Goal: Task Accomplishment & Management: Manage account settings

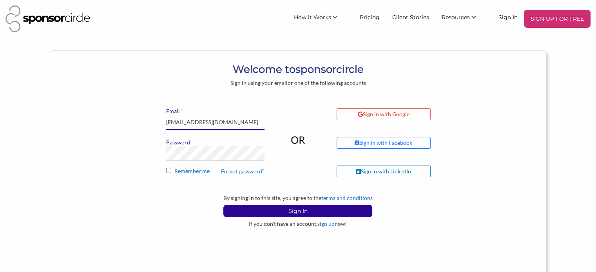
click at [246, 120] on input "mbkyer@sponsorcircle.com" at bounding box center [215, 122] width 98 height 15
drag, startPoint x: 248, startPoint y: 121, endPoint x: 158, endPoint y: 122, distance: 90.1
click at [158, 122] on div "* Email mbkyer@sponsorcircle.com Password Forgot password? Remember me Sign in …" at bounding box center [298, 147] width 331 height 96
type input "mbkyer@gmail.com"
click at [126, 169] on div "Welcome to sponsor circle Sign in using your email or one of the following acco…" at bounding box center [298, 139] width 496 height 177
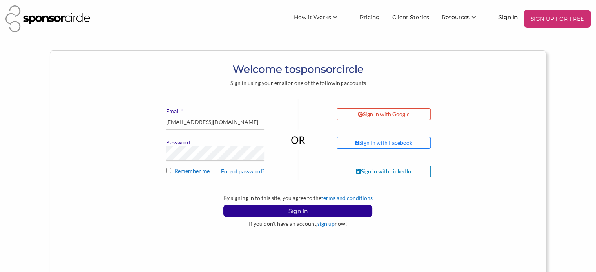
click at [241, 170] on link "Forgot password?" at bounding box center [242, 171] width 43 height 7
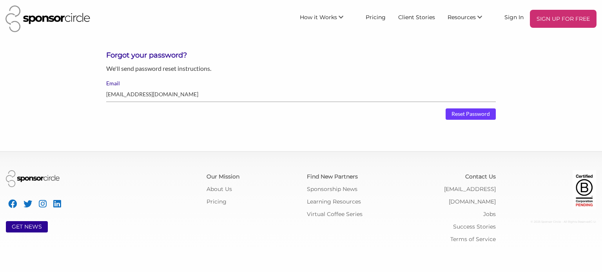
type input "mbkyer@gmail.com"
click at [469, 114] on input "Reset Password" at bounding box center [470, 115] width 50 height 12
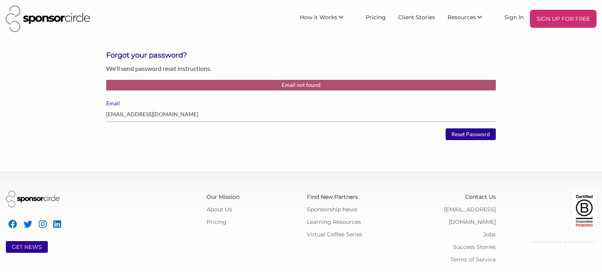
click at [244, 79] on form "Forgot your password? We'll send password reset instructions. Email not found E…" at bounding box center [300, 87] width 389 height 72
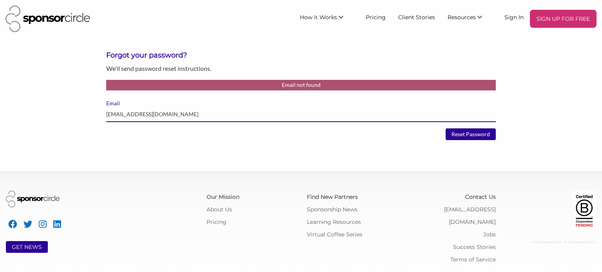
drag, startPoint x: 176, startPoint y: 119, endPoint x: 178, endPoint y: 116, distance: 4.2
click at [176, 119] on input "[EMAIL_ADDRESS][DOMAIN_NAME]" at bounding box center [300, 114] width 389 height 15
drag, startPoint x: 183, startPoint y: 112, endPoint x: 91, endPoint y: 120, distance: 92.4
click at [91, 120] on body "SIGN UP FOR FREE How it Works For Suppliers and Sponsors For Events and Sports …" at bounding box center [301, 136] width 602 height 272
click at [122, 114] on input "[EMAIL_ADDRESS][DOMAIN_NAME]" at bounding box center [300, 114] width 389 height 15
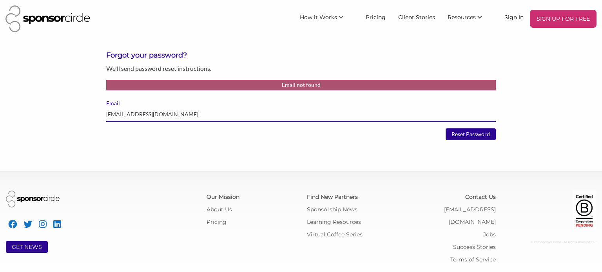
click at [125, 114] on input "[EMAIL_ADDRESS][DOMAIN_NAME]" at bounding box center [300, 114] width 389 height 15
type input "mbkyer+test@gmail.com"
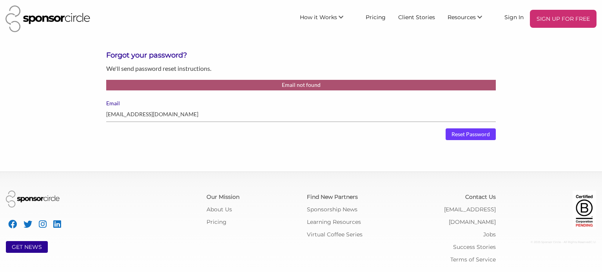
click at [476, 133] on input "Reset Password" at bounding box center [470, 135] width 50 height 12
click at [190, 114] on input "[EMAIL_ADDRESS][DOMAIN_NAME]" at bounding box center [300, 114] width 389 height 15
click at [513, 15] on link "Sign In" at bounding box center [514, 17] width 32 height 14
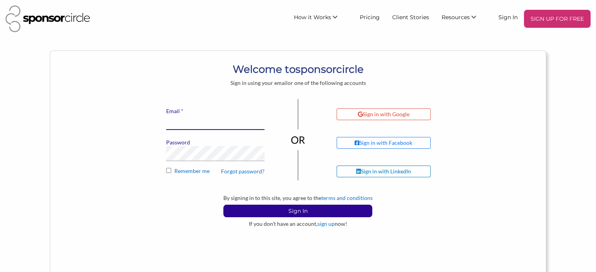
type input "[EMAIL_ADDRESS][DOMAIN_NAME]"
click at [240, 128] on input "[EMAIL_ADDRESS][DOMAIN_NAME]" at bounding box center [215, 122] width 98 height 15
click at [241, 170] on link "Forgot password?" at bounding box center [242, 171] width 43 height 7
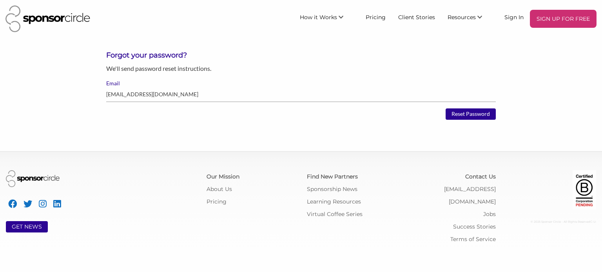
type input "[EMAIL_ADDRESS][DOMAIN_NAME]"
click at [340, 132] on body "SIGN UP FOR FREE How it Works For Suppliers and Sponsors For Events and Sports …" at bounding box center [301, 136] width 602 height 272
click at [477, 118] on input "Reset Password" at bounding box center [470, 115] width 50 height 12
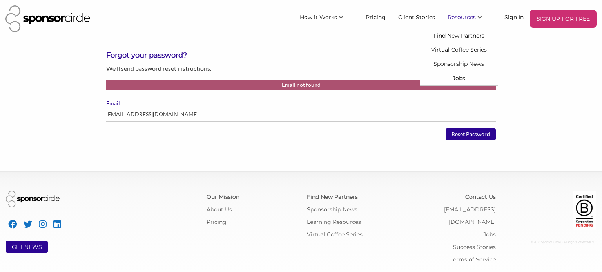
click at [505, 37] on header "SIGN UP FOR FREE How it Works For Suppliers and Sponsors For Events and Sports …" at bounding box center [301, 19] width 602 height 38
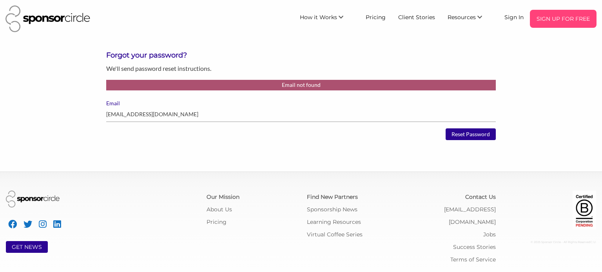
click at [551, 14] on p "SIGN UP FOR FREE" at bounding box center [563, 19] width 60 height 12
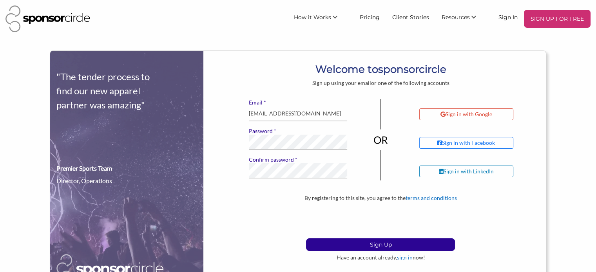
click at [283, 67] on h1 "Welcome to sponsor circle" at bounding box center [380, 69] width 331 height 14
click at [284, 113] on input "[EMAIL_ADDRESS][DOMAIN_NAME]" at bounding box center [298, 113] width 98 height 15
drag, startPoint x: 334, startPoint y: 117, endPoint x: 239, endPoint y: 115, distance: 95.2
click at [239, 115] on div "* Email mbkyer@sponsorcircle.com * Password * Confirm password If you see this,…" at bounding box center [380, 147] width 331 height 96
type input "mbkyer@gmail.com"
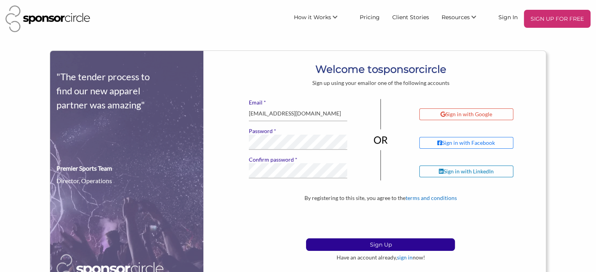
click at [226, 119] on div "* Email mbkyer@gmail.com * Password * Confirm password If you see this, leave i…" at bounding box center [380, 147] width 331 height 96
click at [239, 140] on div "* Email mbkyer@gmail.com * Password * Confirm password If you see this, leave i…" at bounding box center [380, 147] width 331 height 96
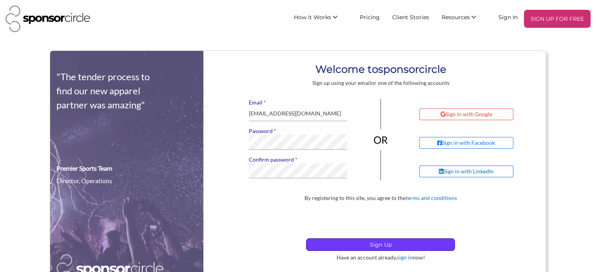
click at [387, 244] on p "Sign Up" at bounding box center [380, 245] width 148 height 12
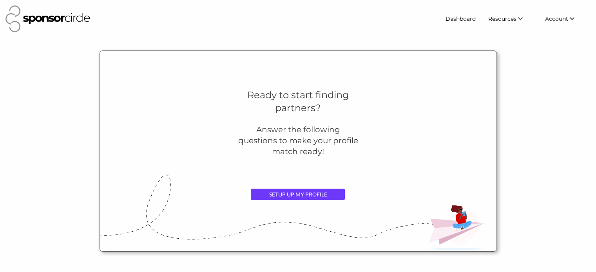
click at [313, 194] on link "SETUP UP MY PROFILE" at bounding box center [298, 195] width 94 height 12
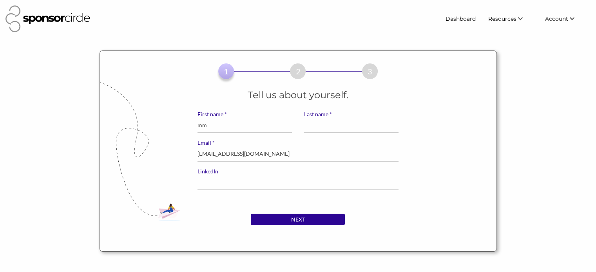
type input "mm"
click at [316, 127] on input "* Last name" at bounding box center [351, 125] width 94 height 15
type input "bbb"
click at [270, 176] on input "LinkedIn" at bounding box center [297, 182] width 201 height 15
type input "https://www.linkedin.com/in/nikitapatel2/?originalSubdomain=ca"
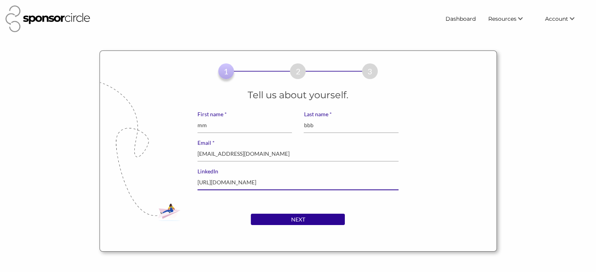
drag, startPoint x: 366, startPoint y: 184, endPoint x: 152, endPoint y: 195, distance: 214.6
click at [152, 195] on div "Tell us about yourself. * First name mm * Last name bbb * Email mbkyer@gmail.co…" at bounding box center [298, 151] width 319 height 125
click at [278, 209] on div "Tell us about yourself. * First name mm * Last name bbb * Email mbkyer@gmail.co…" at bounding box center [298, 151] width 319 height 125
click at [241, 184] on input "LinkedIn" at bounding box center [297, 182] width 201 height 15
click at [206, 214] on div "NEXT" at bounding box center [298, 233] width 319 height 38
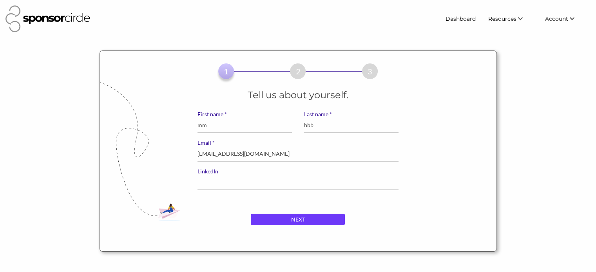
click at [313, 219] on input "NEXT" at bounding box center [298, 220] width 94 height 12
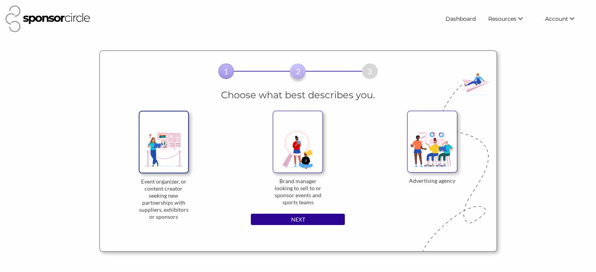
click at [172, 147] on img at bounding box center [164, 142] width 50 height 62
click at [0, 0] on input "Event organizer, or content creator seeking new partnerships with suppliers, ex…" at bounding box center [0, 0] width 0 height 0
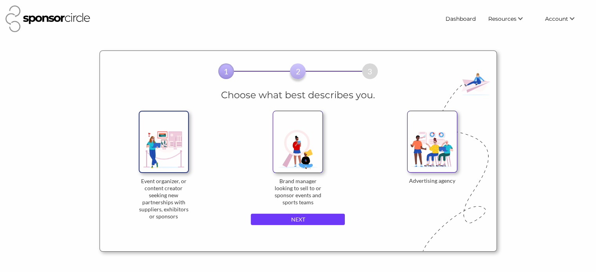
click at [320, 221] on input "NEXT" at bounding box center [298, 220] width 94 height 12
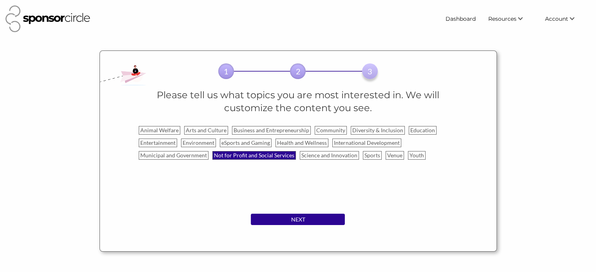
click at [253, 156] on label "Not for Profit and Social Services" at bounding box center [253, 155] width 83 height 9
click at [0, 0] on input "Not for Profit and Social Services" at bounding box center [0, 0] width 0 height 0
click at [255, 146] on label "eSports and Gaming" at bounding box center [246, 143] width 52 height 9
click at [0, 0] on input "eSports and Gaming" at bounding box center [0, 0] width 0 height 0
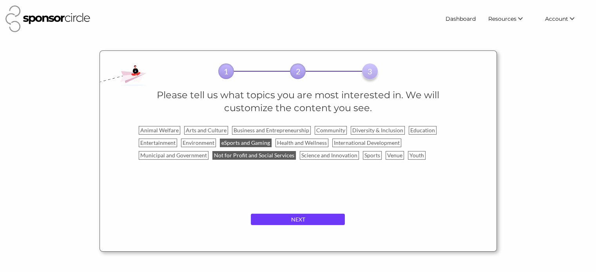
click at [299, 214] on input "NEXT" at bounding box center [298, 220] width 94 height 12
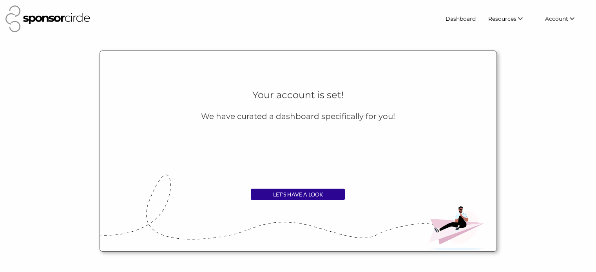
click at [298, 186] on div "Your account is set! We have curated a dashboard specifically for you!" at bounding box center [298, 139] width 319 height 100
click at [297, 197] on link "LET'S HAVE A LOOK" at bounding box center [298, 195] width 94 height 12
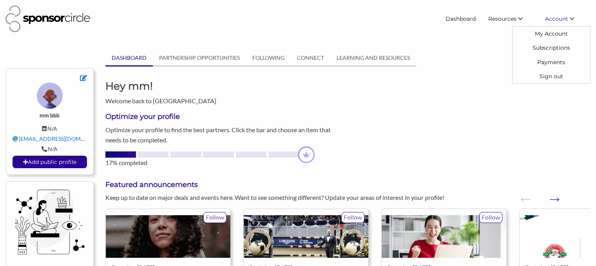
click at [567, 18] on span "Account" at bounding box center [556, 18] width 23 height 7
click at [557, 78] on link "Sign out" at bounding box center [551, 76] width 78 height 14
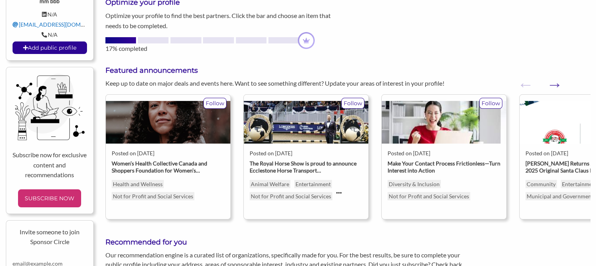
scroll to position [118, 0]
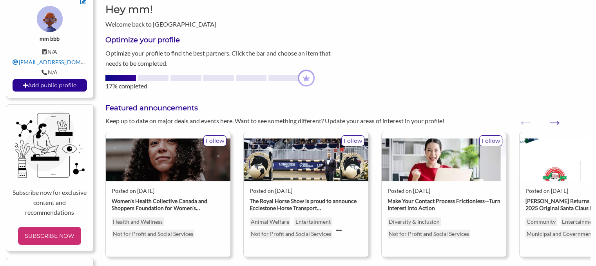
scroll to position [78, 0]
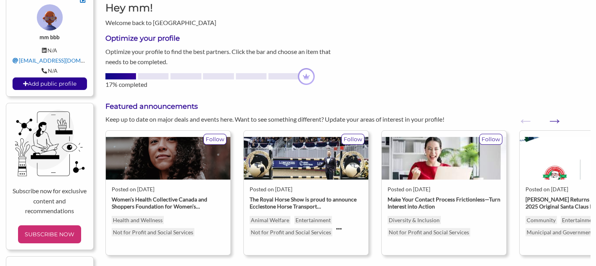
drag, startPoint x: 489, startPoint y: 136, endPoint x: 420, endPoint y: 184, distance: 83.5
click at [458, 177] on div "Follow Posted on Aug 12, 2025 Make Your Contact Process Frictionless—Turn Inter…" at bounding box center [443, 192] width 125 height 125
click at [494, 136] on p "Follow" at bounding box center [491, 139] width 22 height 10
click at [423, 202] on strong "Make Your Contact Process Frictionless—Turn Interest into Action" at bounding box center [443, 203] width 113 height 14
click at [429, 158] on img at bounding box center [444, 158] width 125 height 43
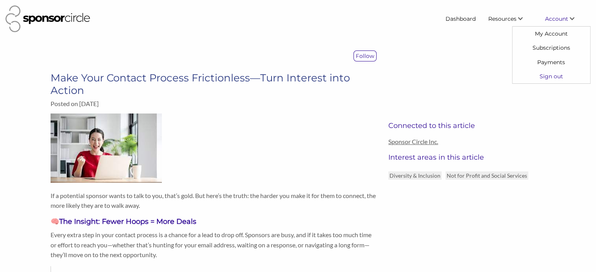
click at [550, 75] on link "Sign out" at bounding box center [551, 76] width 78 height 14
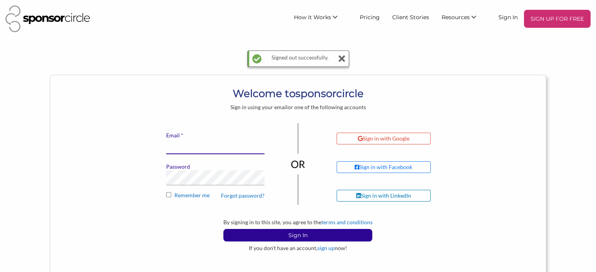
type input "[EMAIL_ADDRESS][DOMAIN_NAME]"
click at [576, 93] on div "Welcome to sponsor circle Sign in using your email or one of the following acco…" at bounding box center [298, 197] width 596 height 244
click at [240, 197] on link "Forgot password?" at bounding box center [242, 195] width 43 height 7
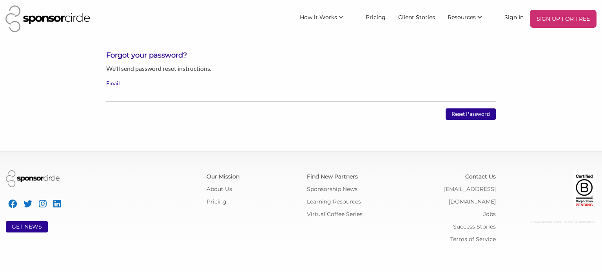
type input "d"
type input "[EMAIL_ADDRESS][DOMAIN_NAME]"
click at [471, 112] on input "Reset Password" at bounding box center [470, 115] width 50 height 12
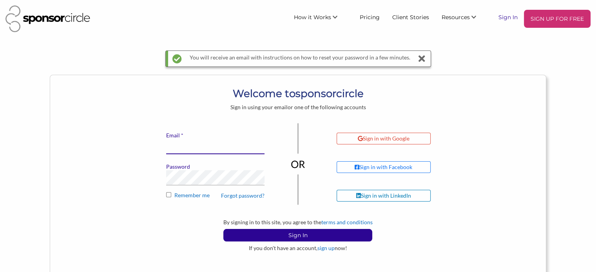
type input "[EMAIL_ADDRESS][DOMAIN_NAME]"
click at [509, 17] on link "Sign In" at bounding box center [508, 17] width 32 height 14
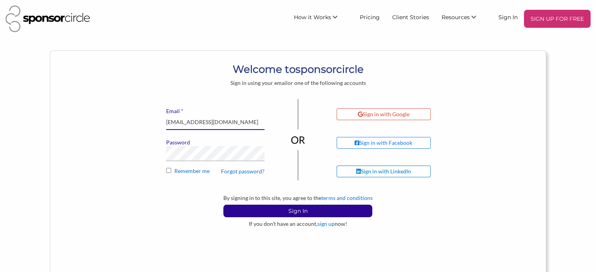
click at [227, 128] on input "mbkyer@gmail.com" at bounding box center [215, 122] width 98 height 15
drag, startPoint x: 225, startPoint y: 123, endPoint x: 138, endPoint y: 115, distance: 87.7
click at [138, 115] on div "* Email mbkyer@gmail.com Password Forgot password? Remember me Sign in with Goo…" at bounding box center [298, 147] width 331 height 96
type input "mbkyer@sponsorcircle.com"
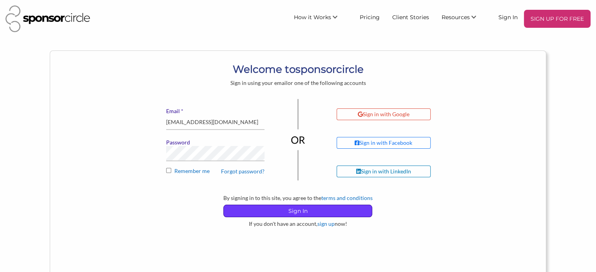
click at [311, 210] on p "Sign In" at bounding box center [298, 211] width 148 height 12
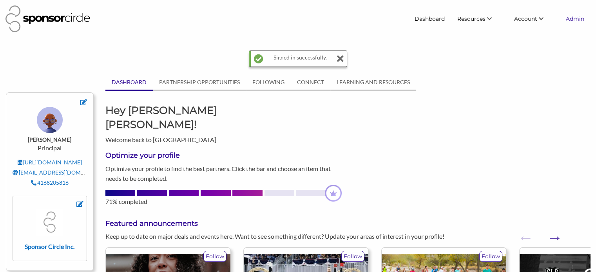
click at [580, 17] on link "Admin" at bounding box center [574, 19] width 31 height 14
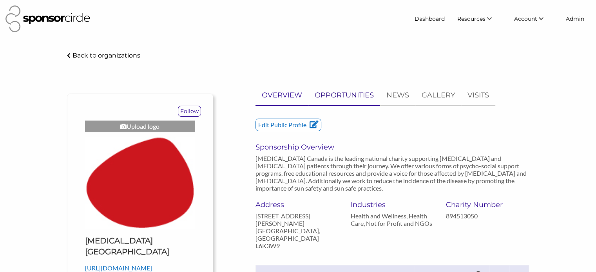
click at [343, 92] on p "OPPORTUNITIES" at bounding box center [344, 95] width 59 height 11
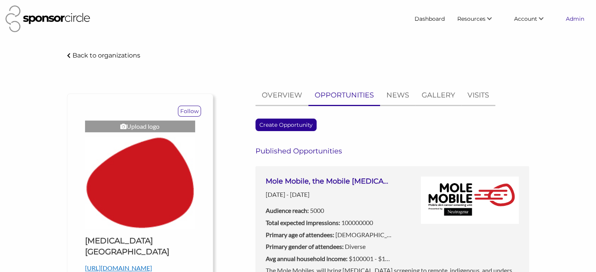
click at [569, 20] on link "Admin" at bounding box center [574, 19] width 31 height 14
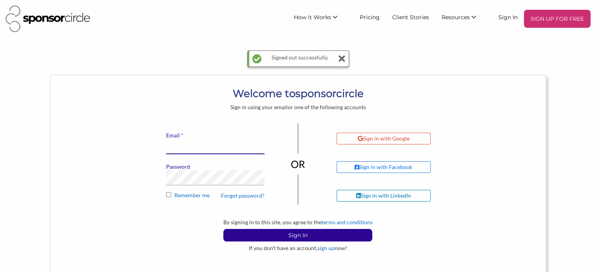
type input "[EMAIL_ADDRESS][DOMAIN_NAME]"
click at [242, 194] on link "Forgot password?" at bounding box center [242, 195] width 43 height 7
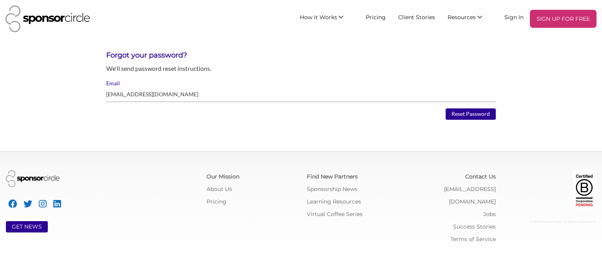
drag, startPoint x: 113, startPoint y: 94, endPoint x: 121, endPoint y: 101, distance: 11.1
click at [113, 94] on input "fkatz@melanomanetwork.ca" at bounding box center [300, 94] width 389 height 15
click at [197, 98] on input "fkatz@melanomanetwork.ca" at bounding box center [300, 94] width 389 height 15
type input "fkatz@melanomanetwork.ca"
click at [478, 113] on input "Reset Password" at bounding box center [470, 115] width 50 height 12
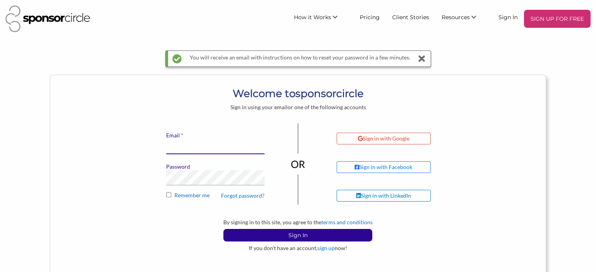
type input "[EMAIL_ADDRESS][DOMAIN_NAME]"
click at [567, 85] on div "Welcome to sponsor circle Sign in using your email or one of the following acco…" at bounding box center [298, 197] width 596 height 244
